Goal: Transaction & Acquisition: Download file/media

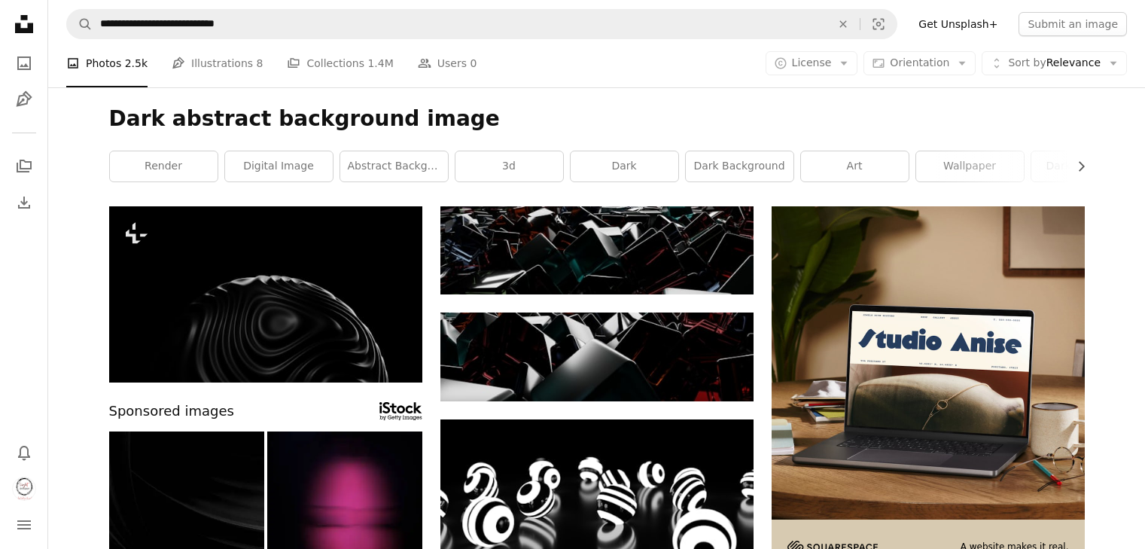
scroll to position [4675, 0]
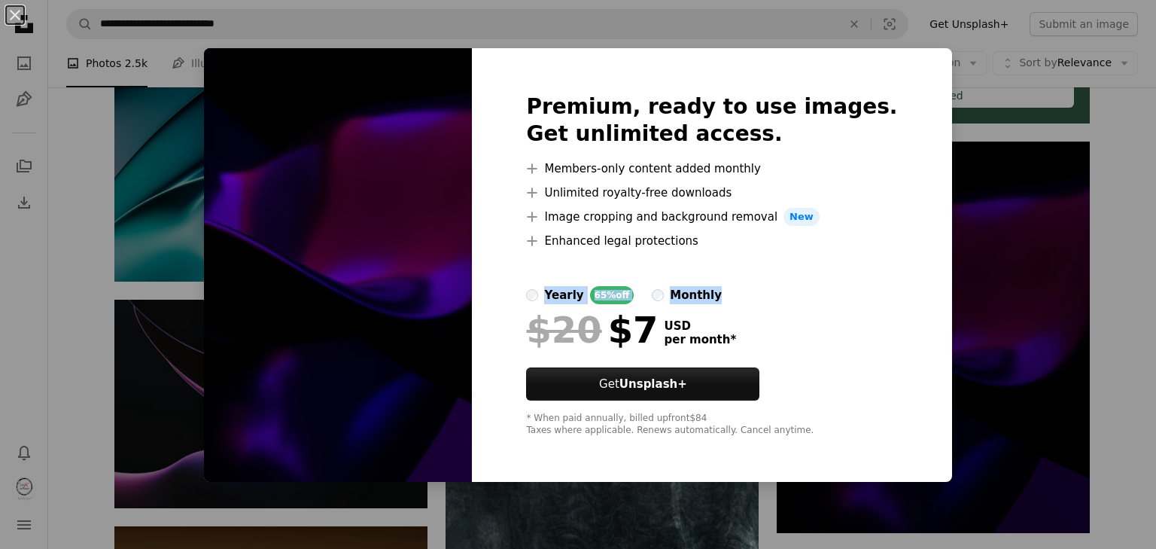
click at [1042, 284] on div "An X shape Premium, ready to use images. Get unlimited access. A plus sign Memb…" at bounding box center [578, 274] width 1156 height 549
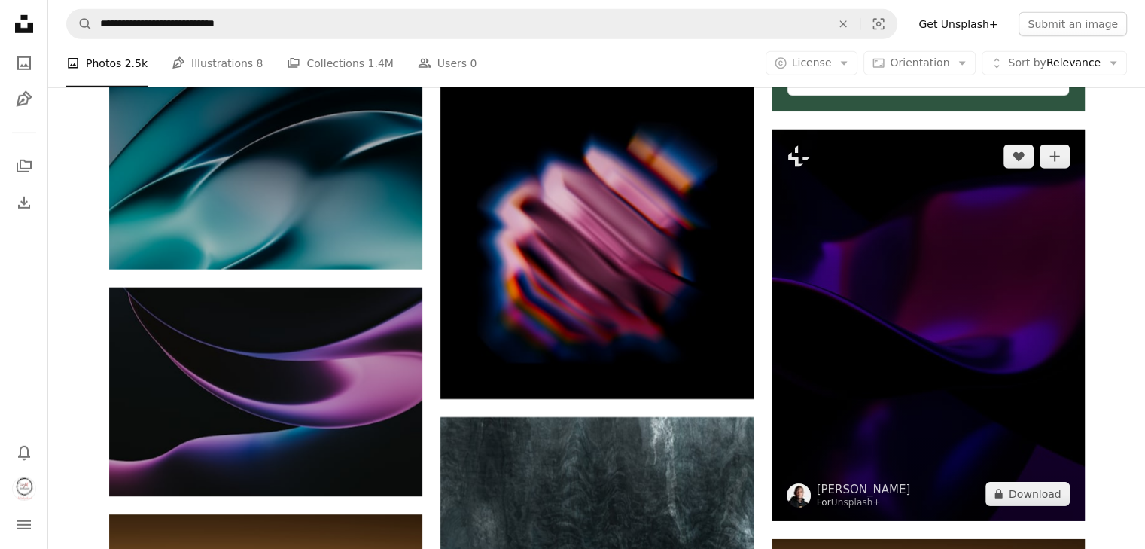
scroll to position [4675, 0]
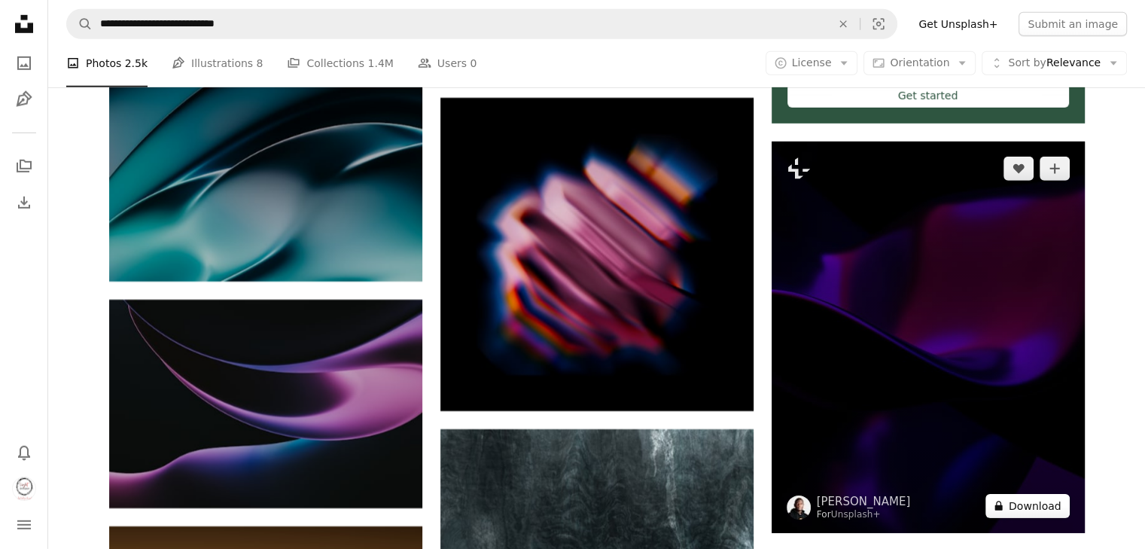
click at [1027, 510] on button "A lock Download" at bounding box center [1027, 506] width 84 height 24
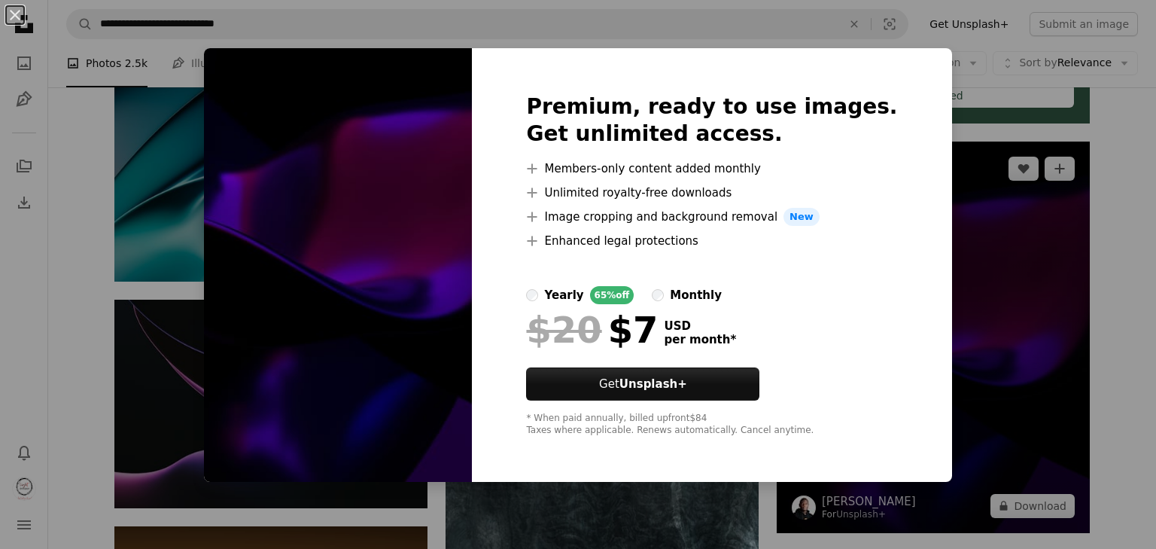
click at [1024, 197] on div "An X shape Premium, ready to use images. Get unlimited access. A plus sign Memb…" at bounding box center [578, 274] width 1156 height 549
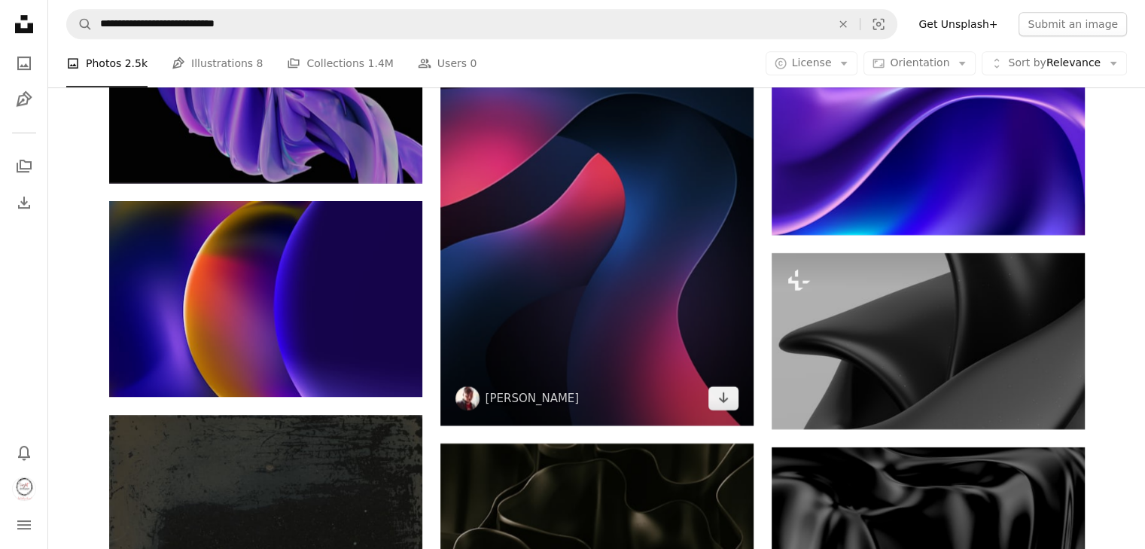
scroll to position [6331, 0]
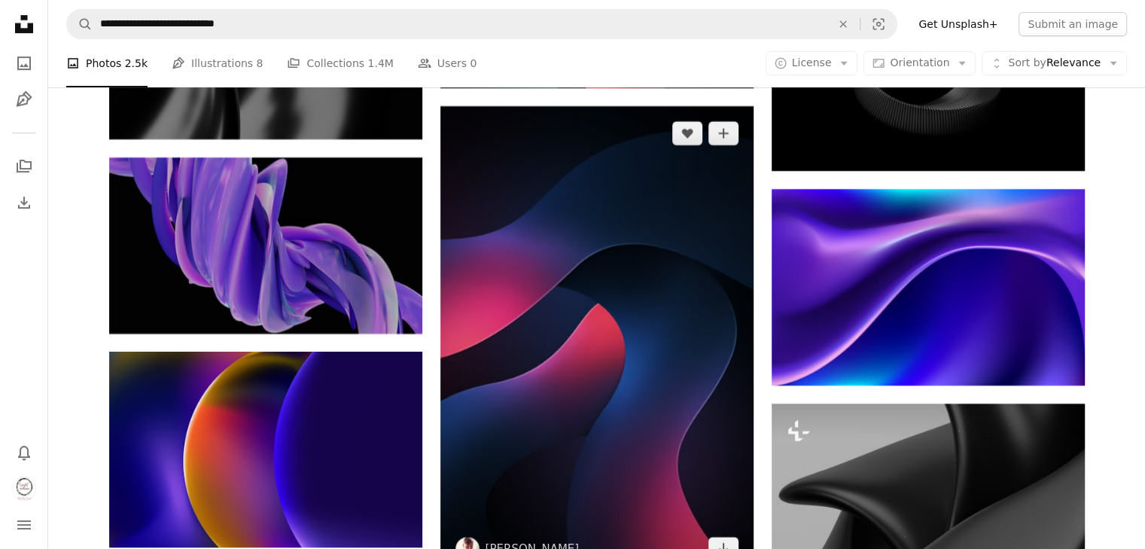
click at [630, 357] on img at bounding box center [596, 341] width 313 height 470
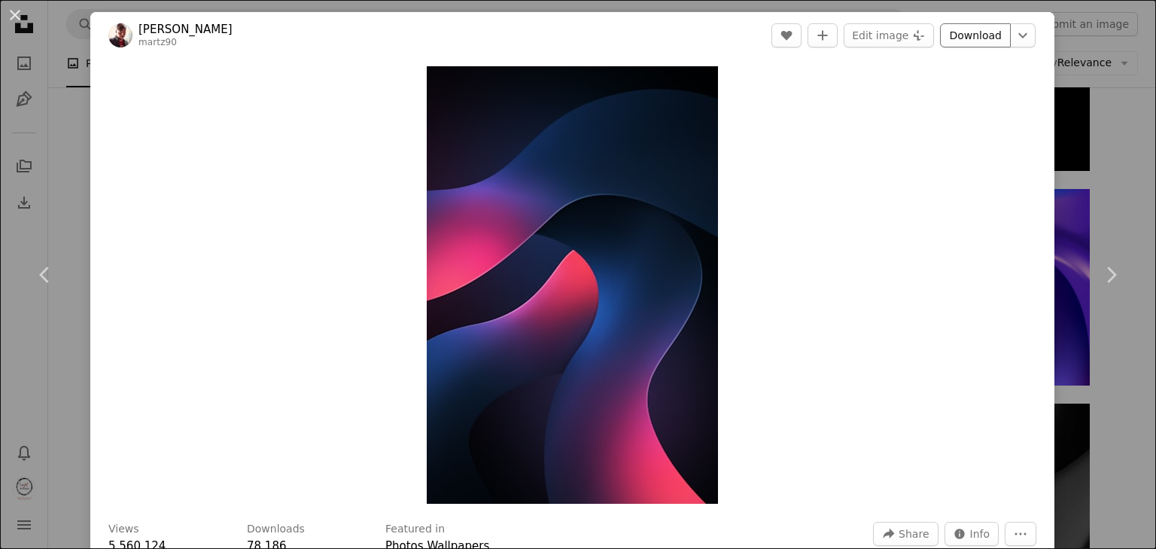
click at [963, 37] on link "Download" at bounding box center [975, 35] width 71 height 24
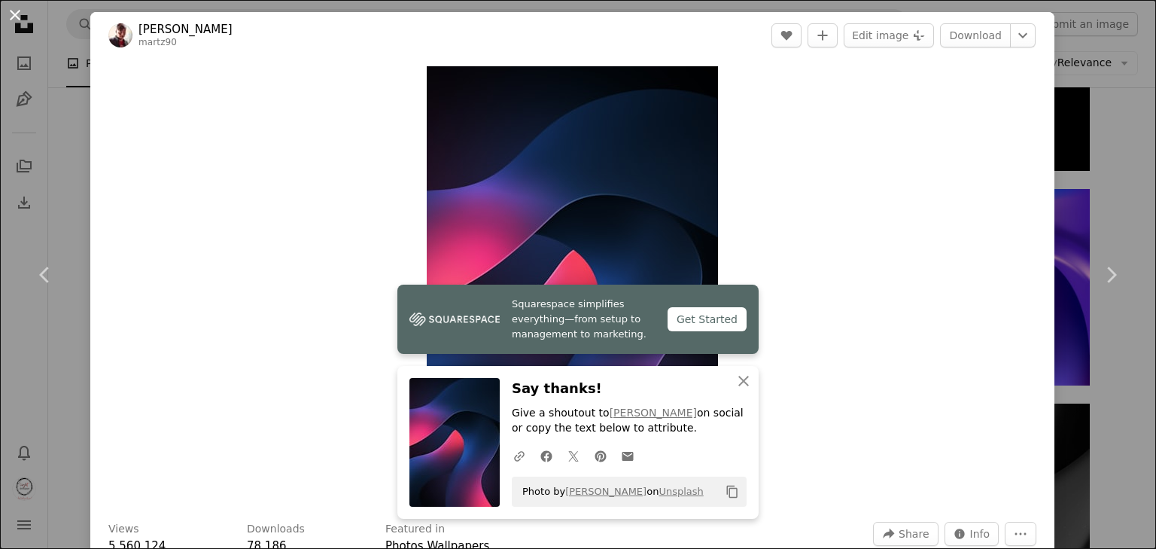
click at [9, 13] on button "An X shape" at bounding box center [15, 15] width 18 height 18
